Goal: Use online tool/utility

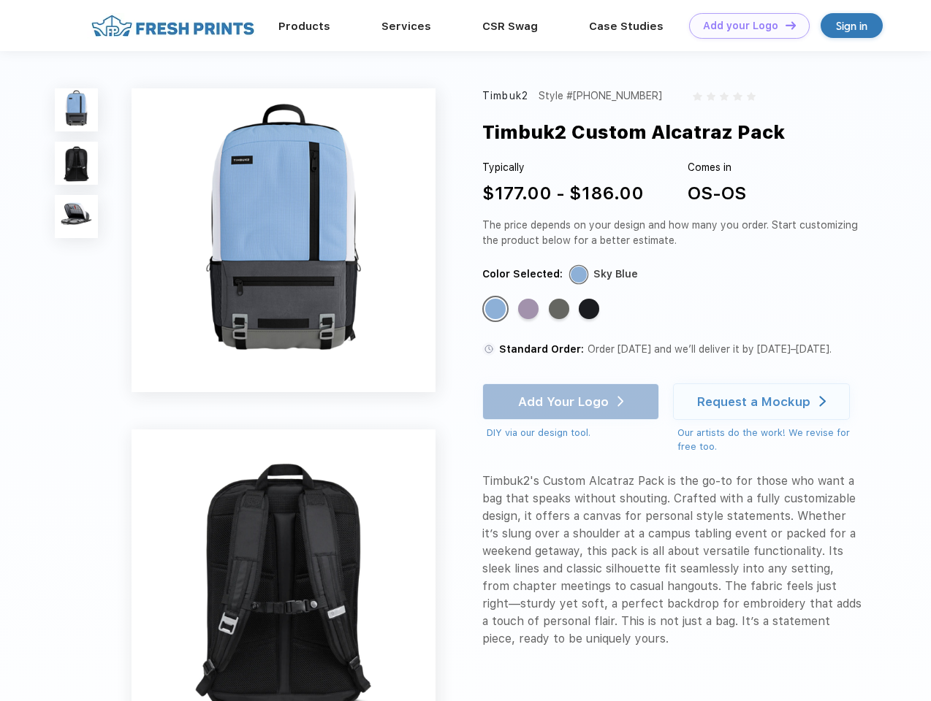
click at [744, 26] on link "Add your Logo Design Tool" at bounding box center [749, 26] width 121 height 26
click at [0, 0] on div "Design Tool" at bounding box center [0, 0] width 0 height 0
click at [784, 25] on link "Add your Logo Design Tool" at bounding box center [749, 26] width 121 height 26
click at [77, 110] on img at bounding box center [76, 109] width 43 height 43
click at [77, 164] on img at bounding box center [76, 163] width 43 height 43
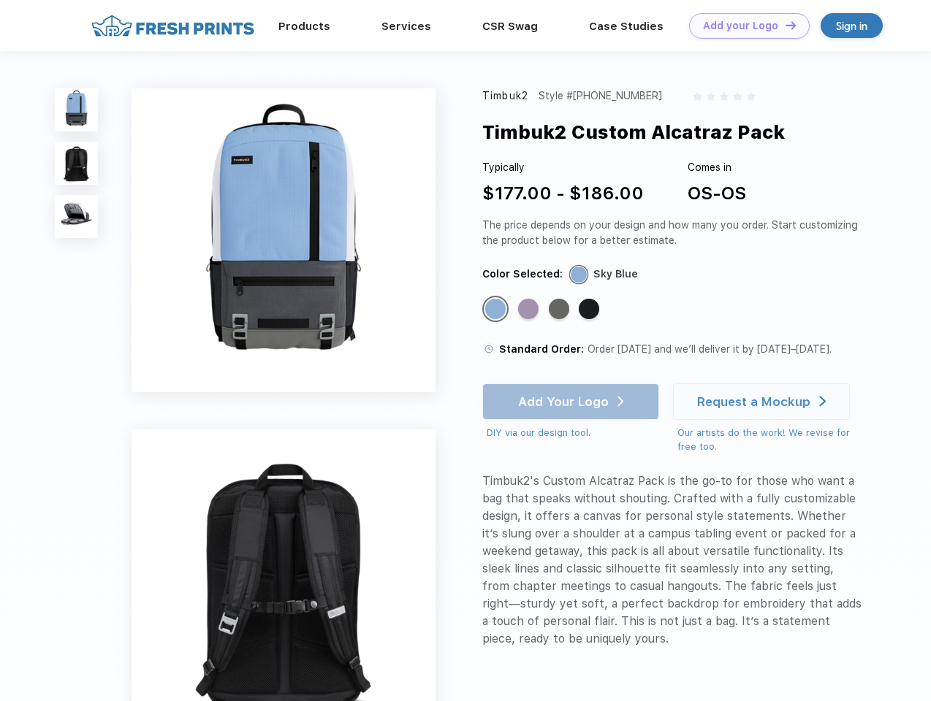
click at [77, 217] on img at bounding box center [76, 216] width 43 height 43
click at [497, 310] on div "Standard Color" at bounding box center [495, 309] width 20 height 20
click at [530, 310] on div "Standard Color" at bounding box center [528, 309] width 20 height 20
click at [560, 310] on div "Standard Color" at bounding box center [559, 309] width 20 height 20
click at [590, 310] on div "Standard Color" at bounding box center [589, 309] width 20 height 20
